Goal: Transaction & Acquisition: Purchase product/service

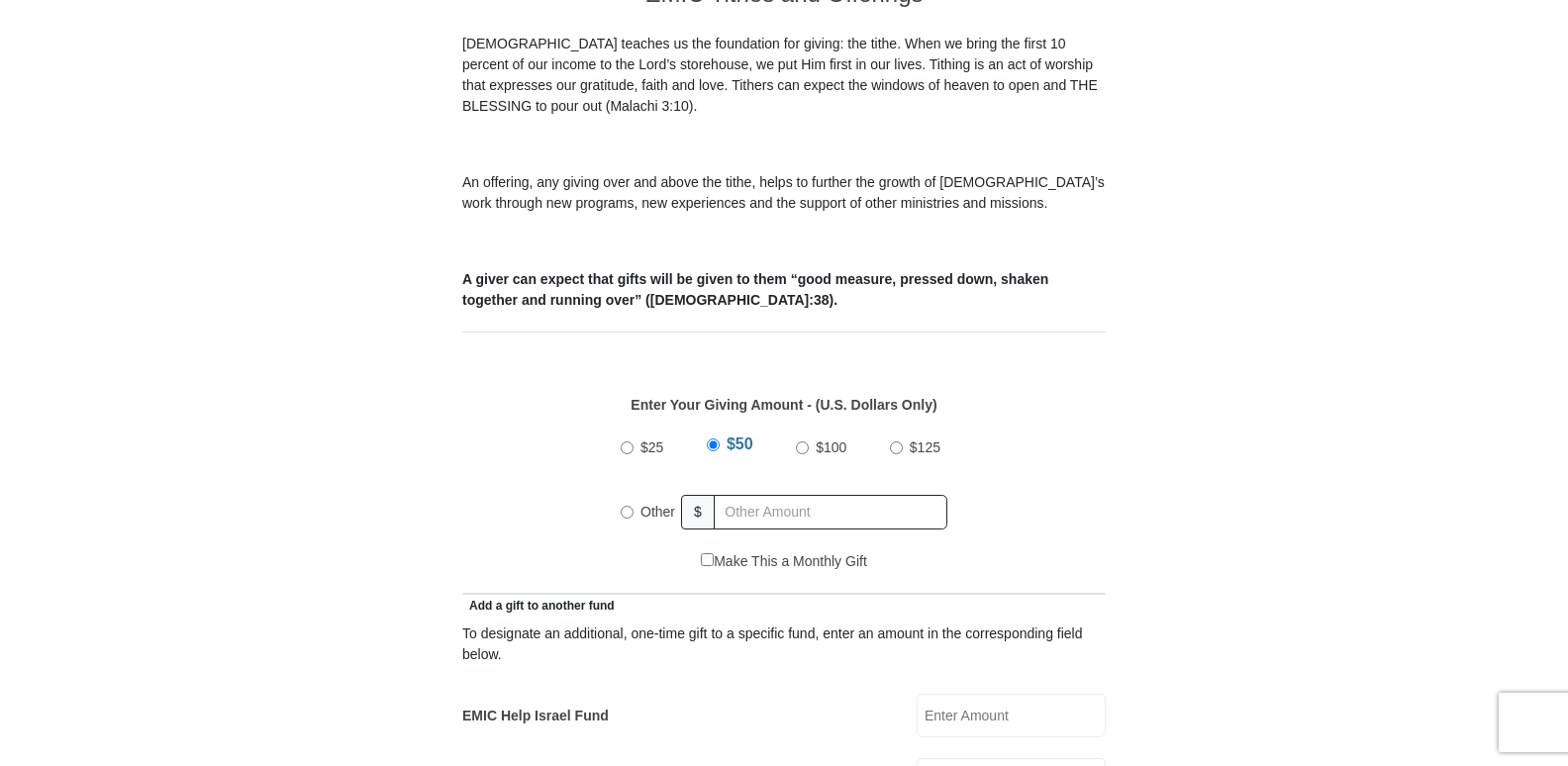
scroll to position [597, 0]
click at [621, 504] on input "Other" at bounding box center [627, 510] width 13 height 13
radio input "true"
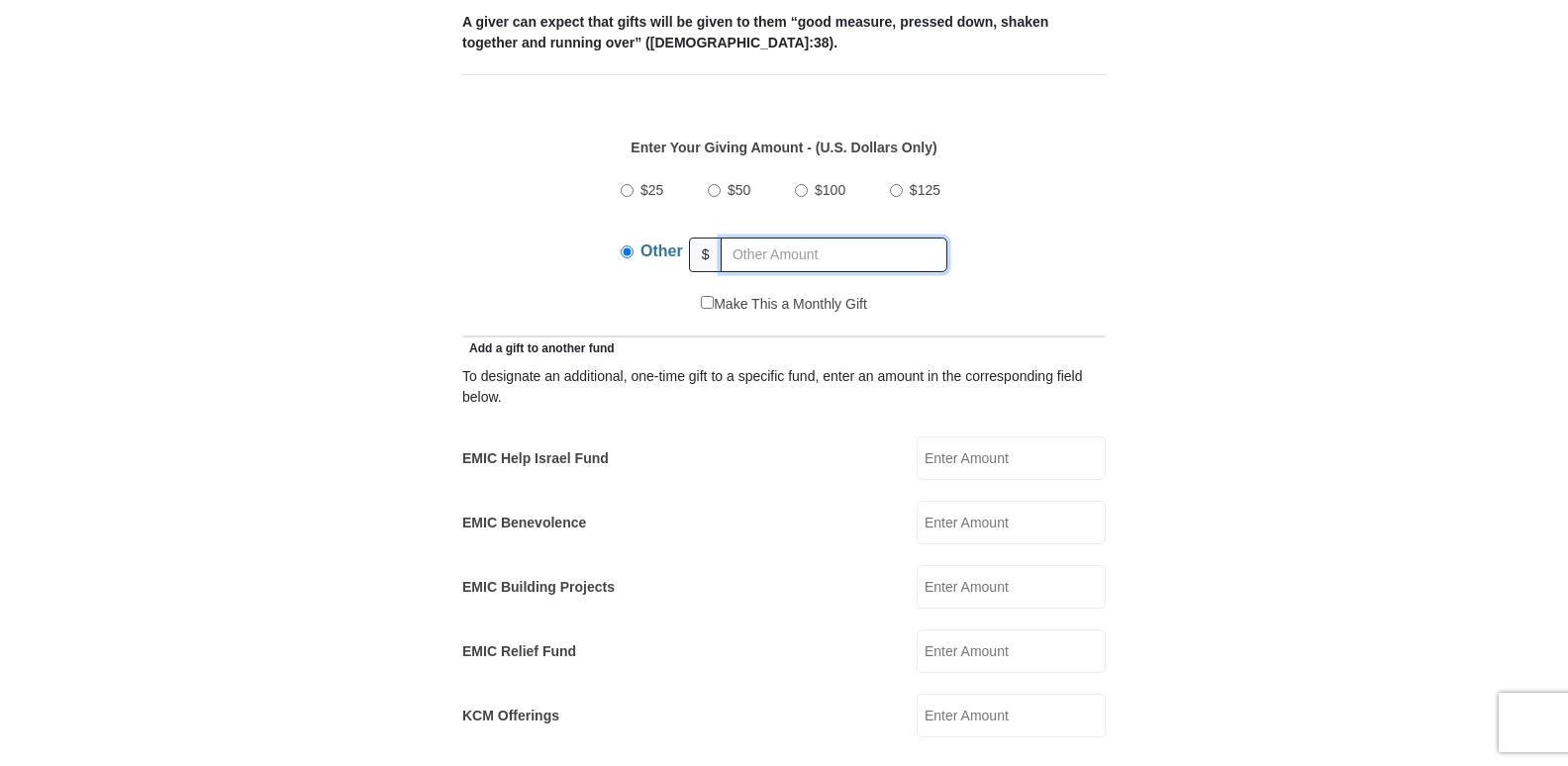
scroll to position [855, 0]
click at [1020, 441] on input "EMIC Help Israel Fund" at bounding box center [1011, 458] width 189 height 44
type input "100"
type input "50"
type input "[PERSON_NAME]"
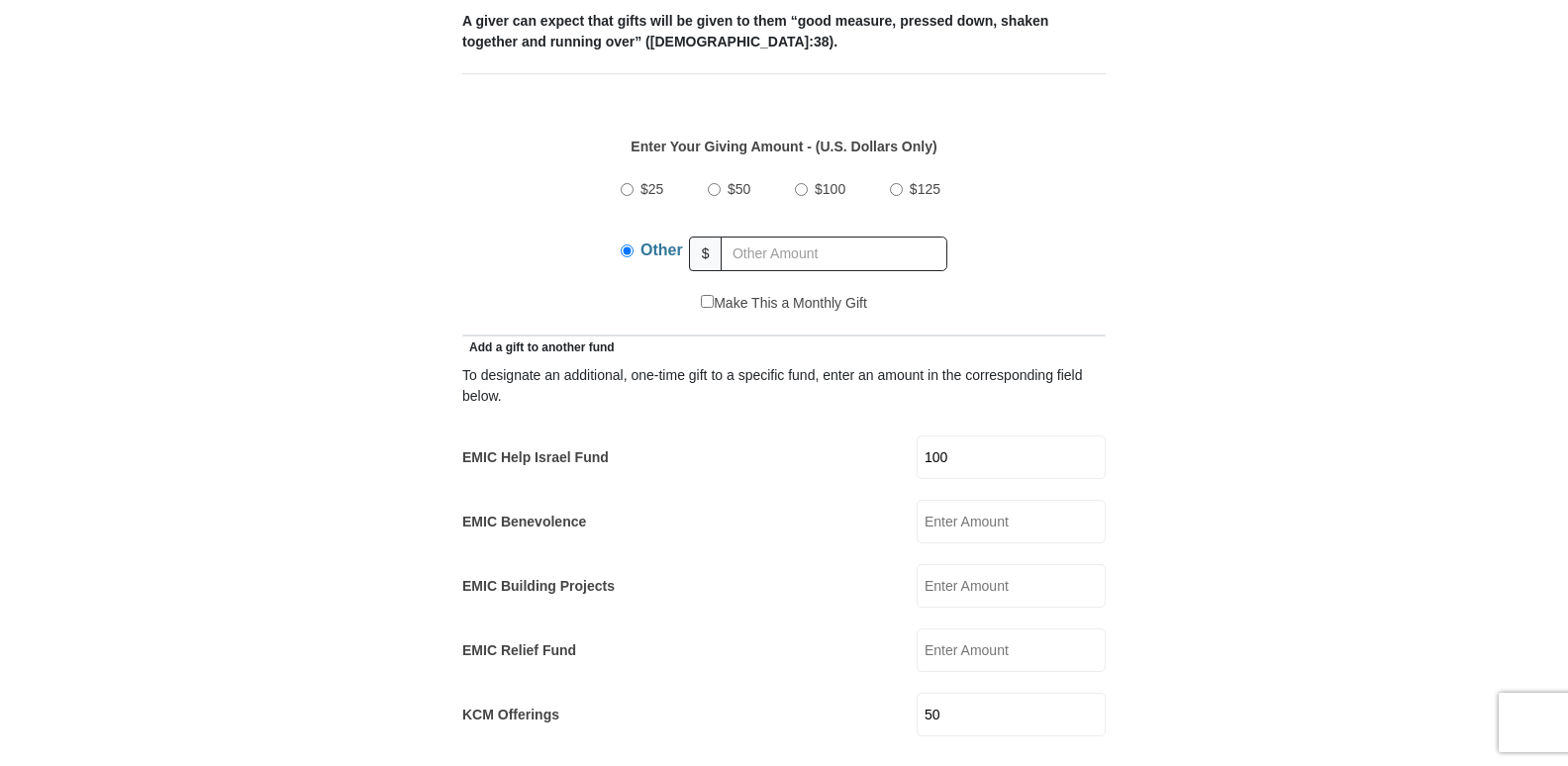
type input "[PERSON_NAME]"
type input "[EMAIL_ADDRESS][DOMAIN_NAME]"
type input "[STREET_ADDRESS]"
type input "#1"
type input "[GEOGRAPHIC_DATA]"
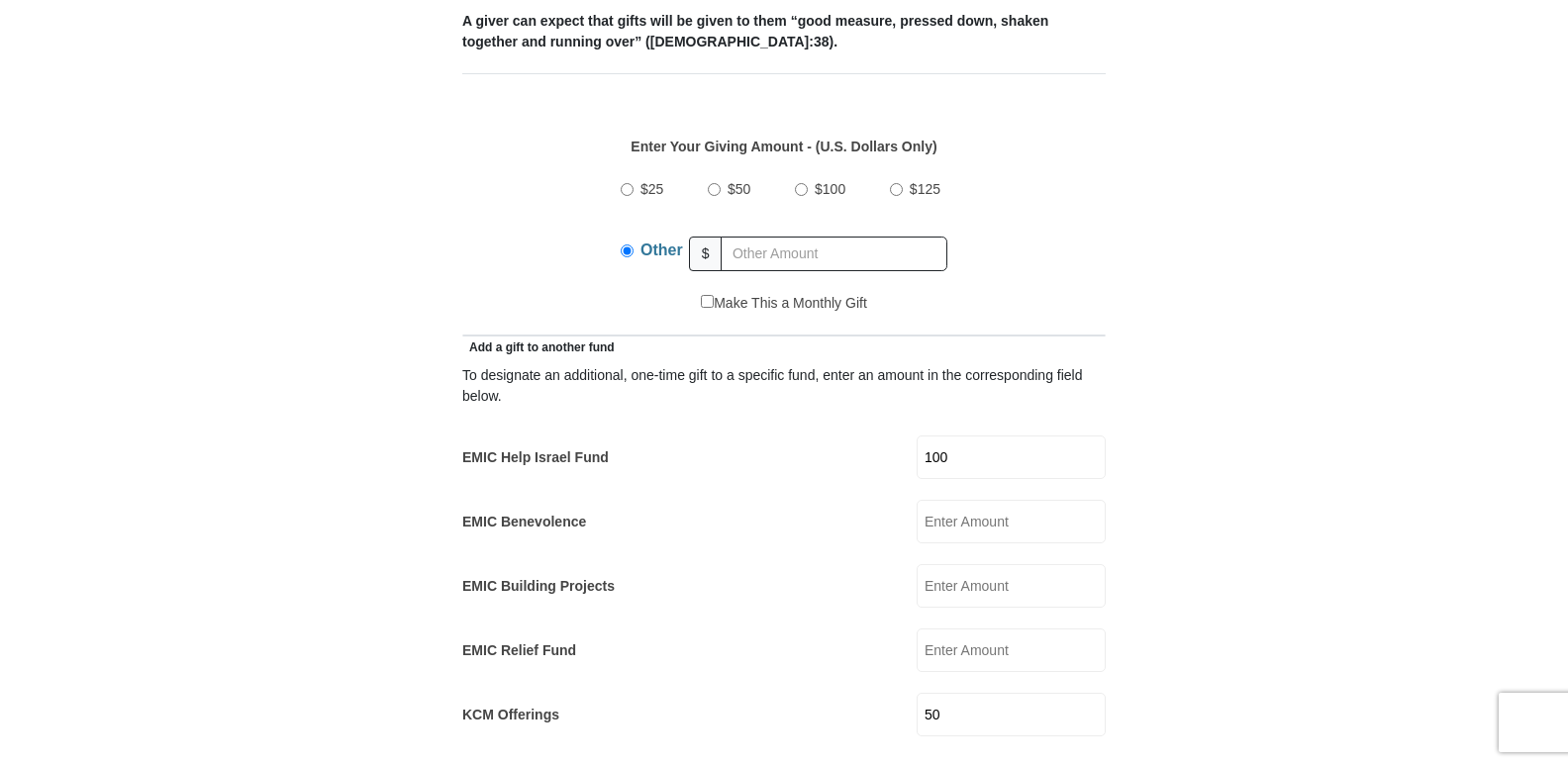
select select "AZ"
type input "86314"
type input "6196984829"
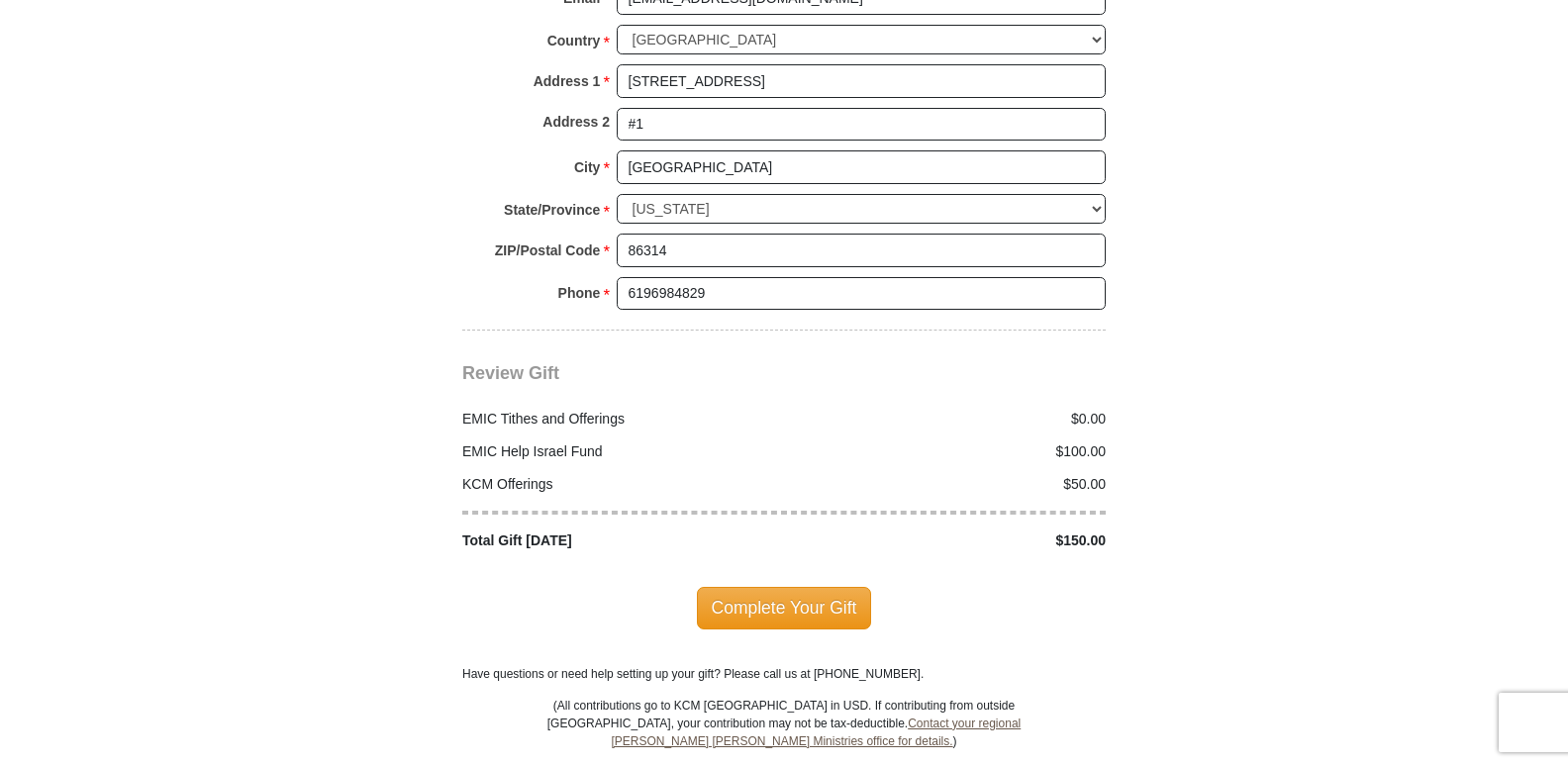
scroll to position [2255, 0]
click at [804, 586] on span "Complete Your Gift" at bounding box center [784, 607] width 175 height 42
